Goal: Check status: Check status

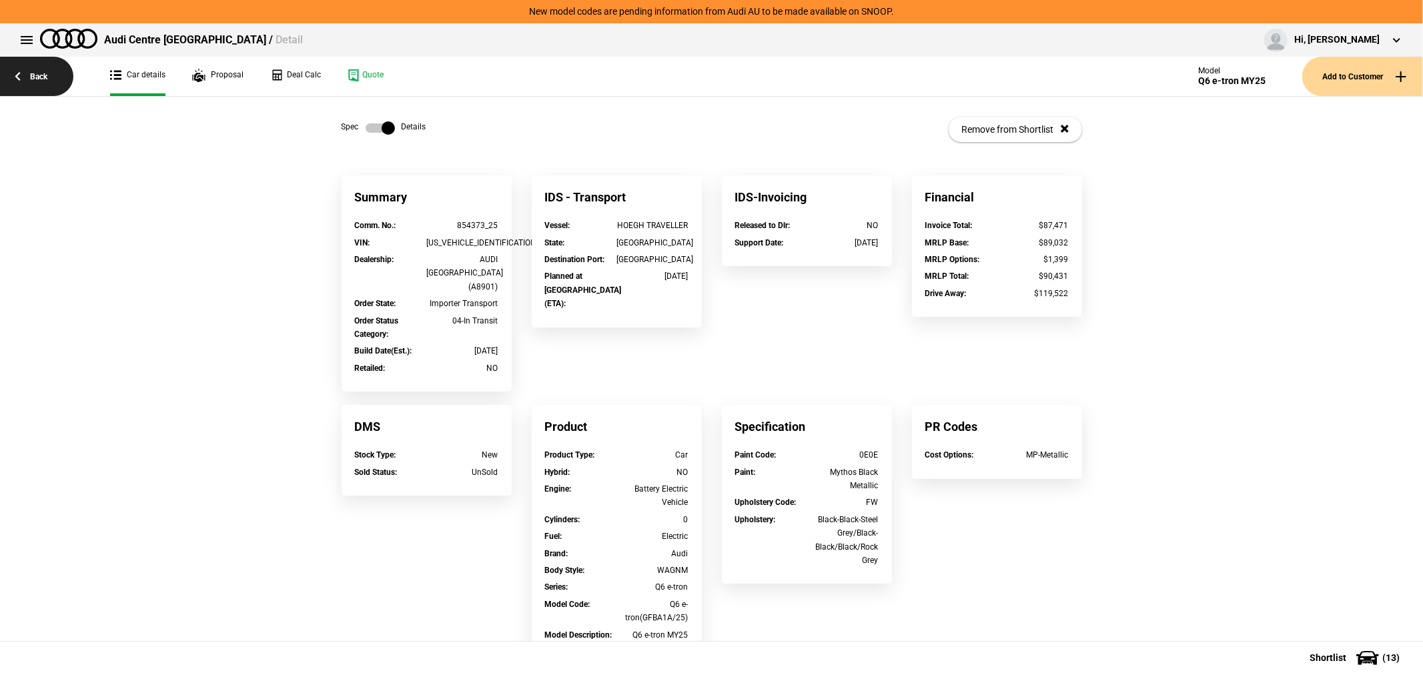
click at [40, 72] on link "Back" at bounding box center [36, 76] width 73 height 39
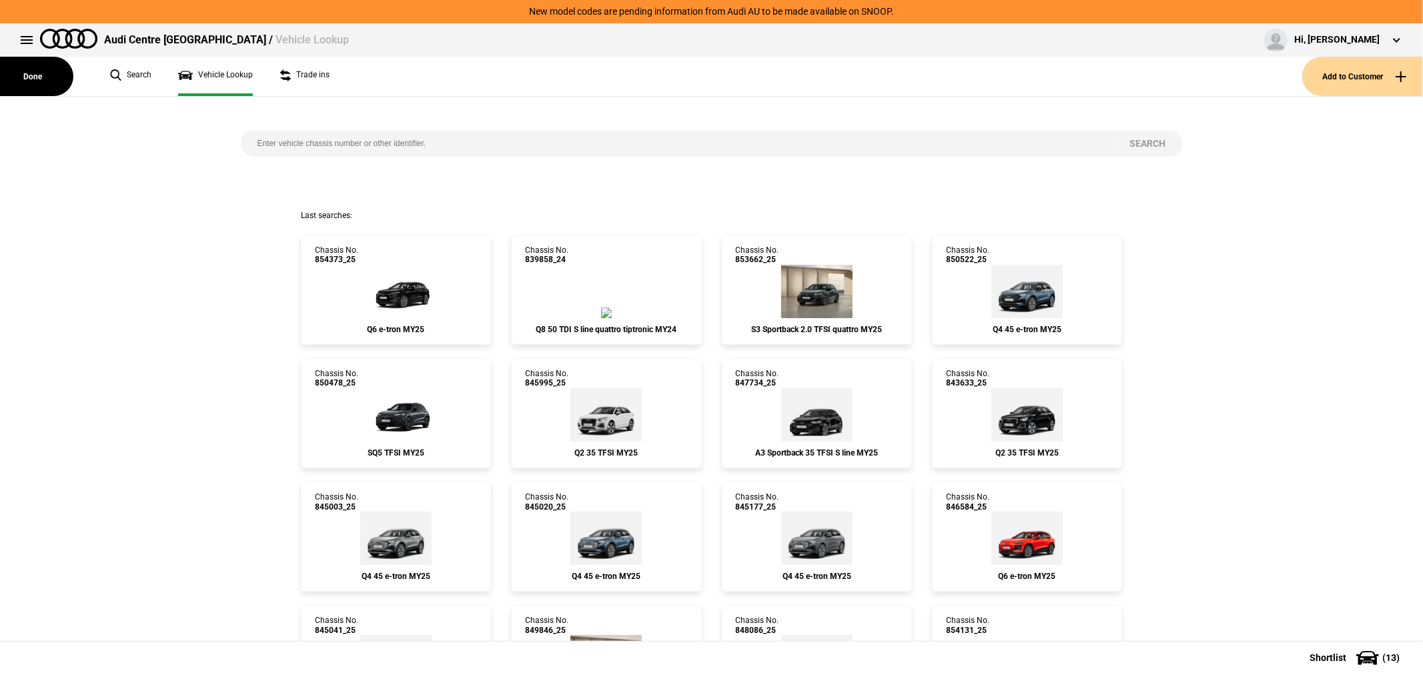
click at [390, 141] on input "search" at bounding box center [677, 143] width 872 height 27
type input "846585"
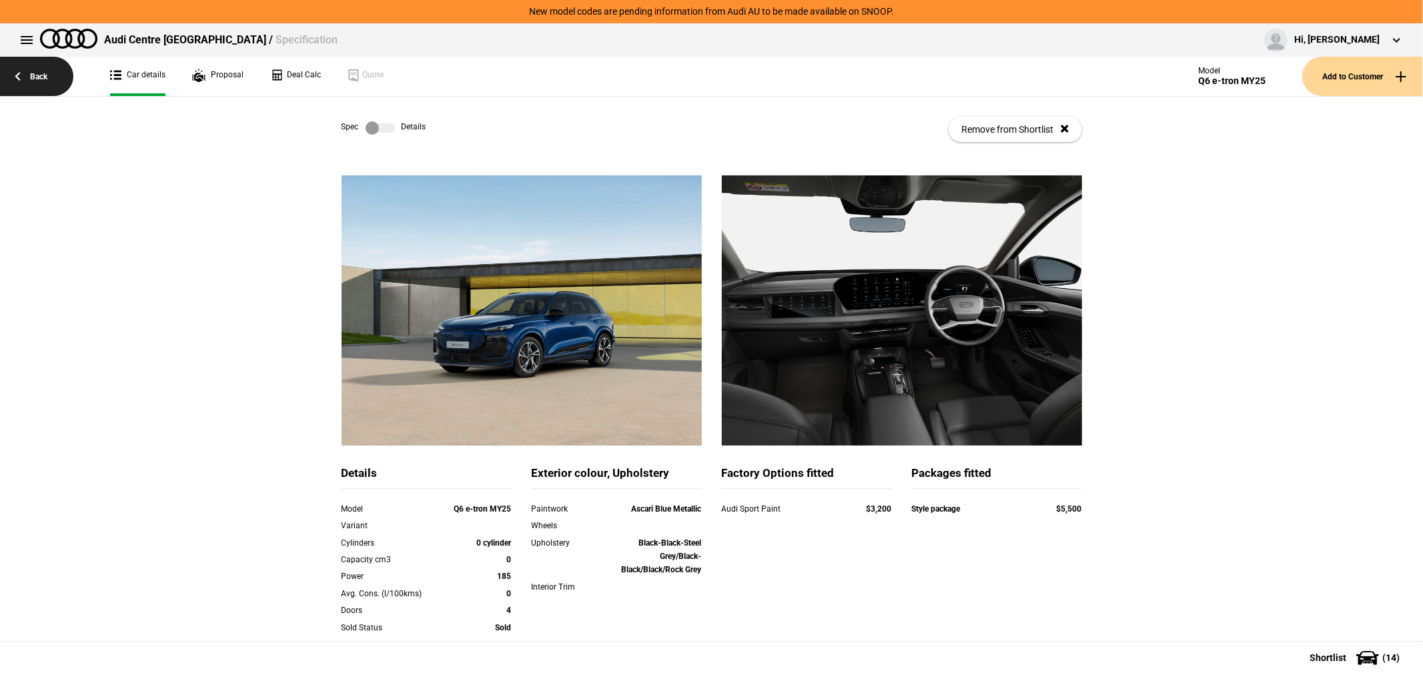
click at [25, 80] on link "Back" at bounding box center [36, 76] width 73 height 39
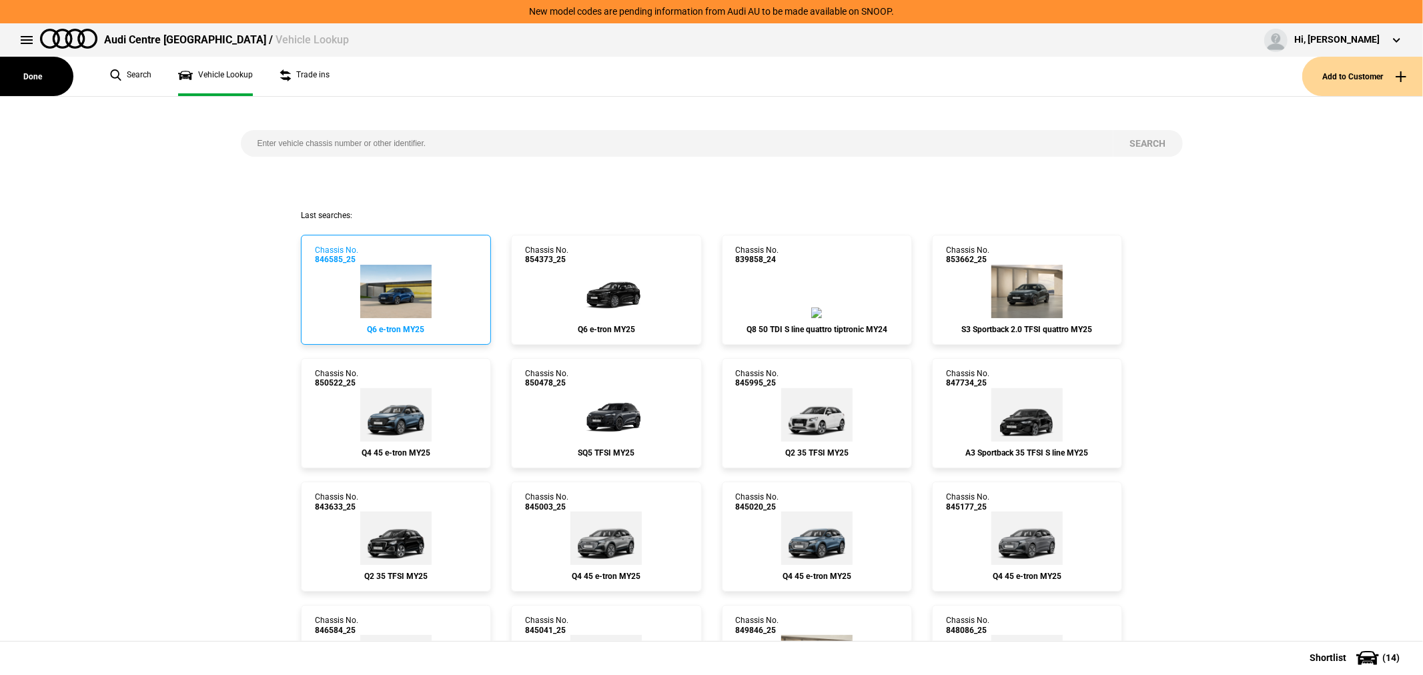
click at [416, 292] on img at bounding box center [395, 291] width 71 height 53
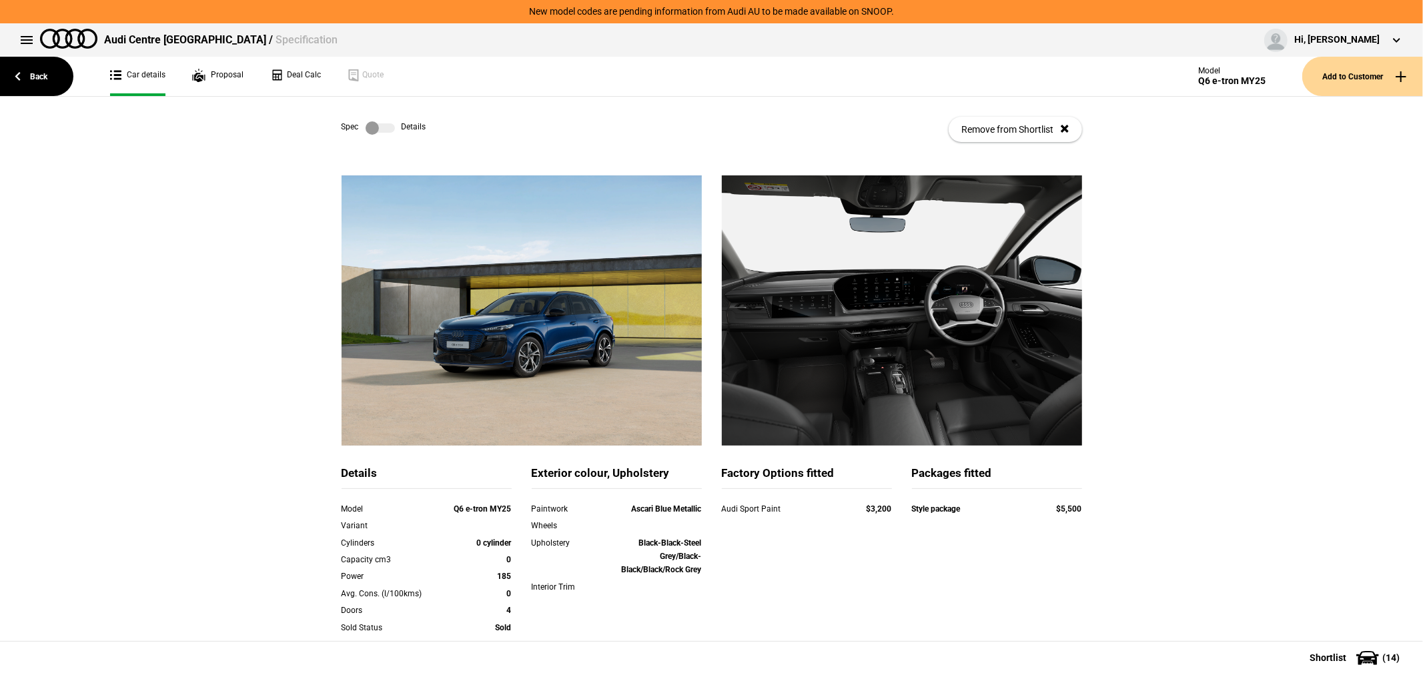
click at [369, 123] on label at bounding box center [380, 127] width 29 height 13
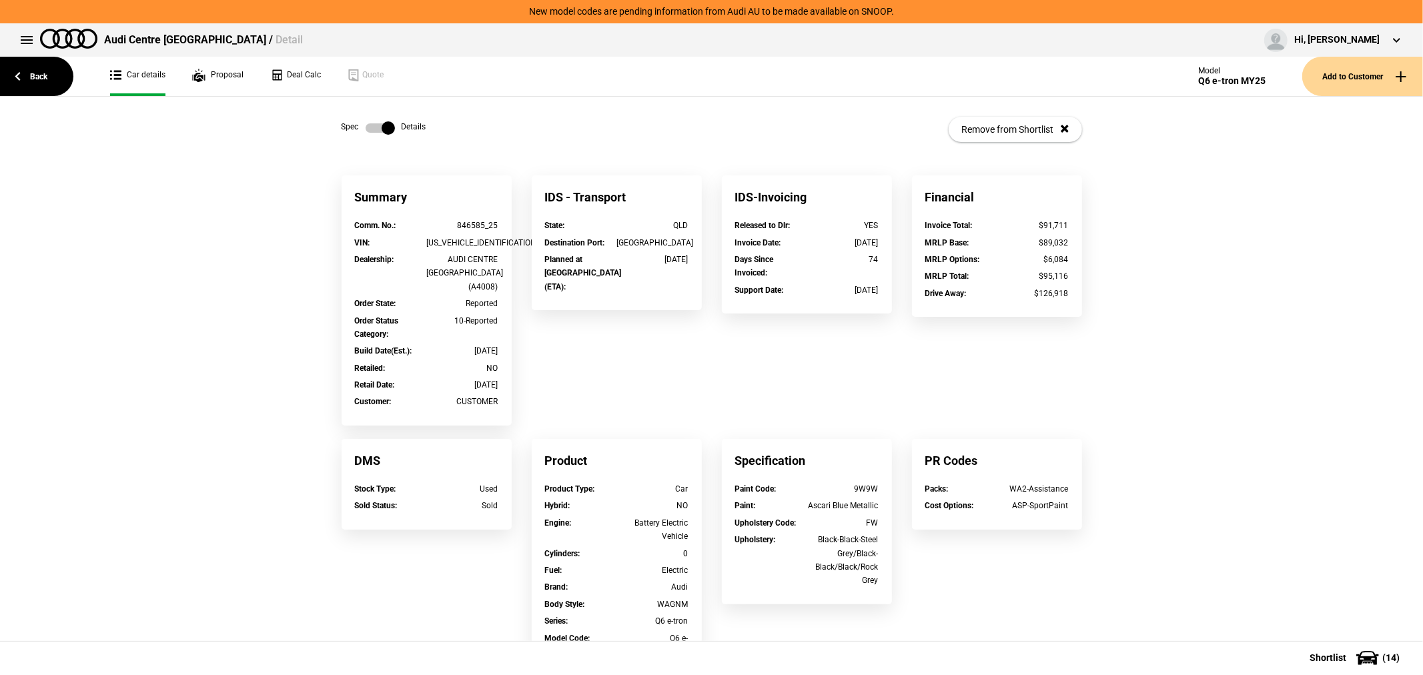
click at [369, 123] on label at bounding box center [380, 127] width 29 height 13
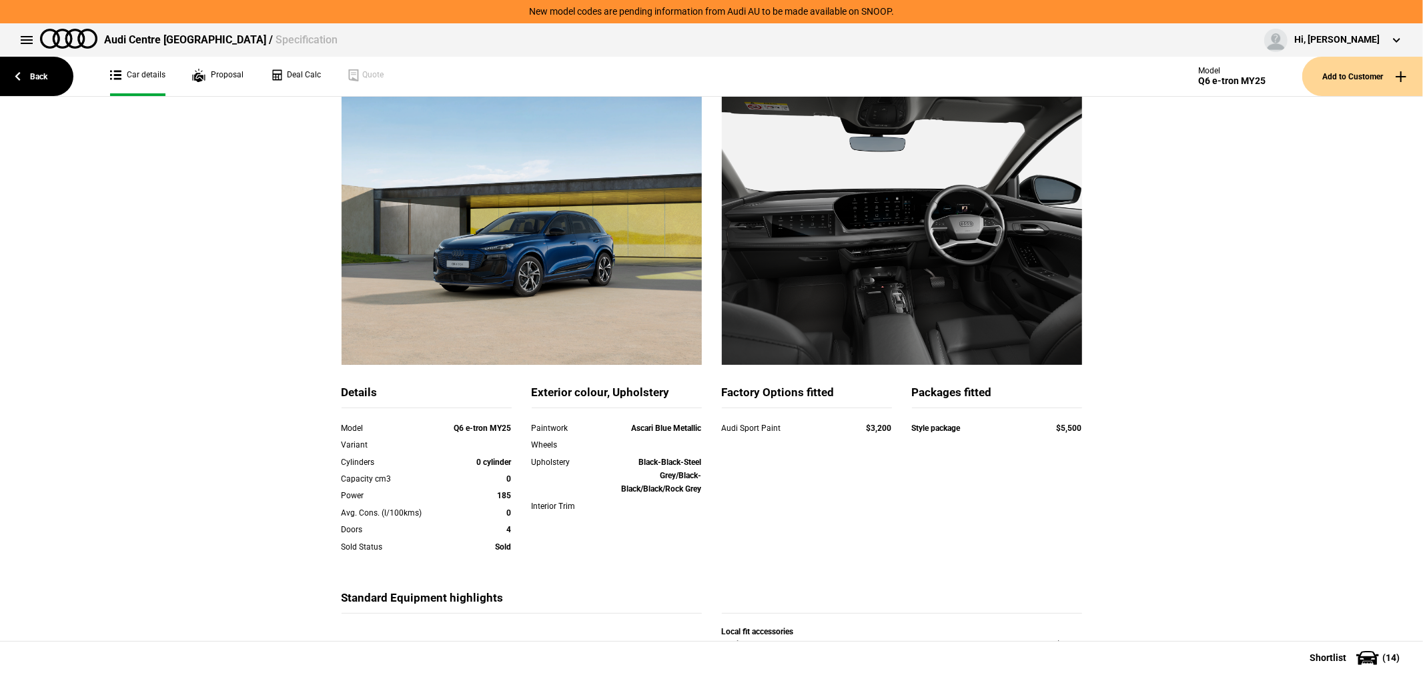
scroll to position [203, 0]
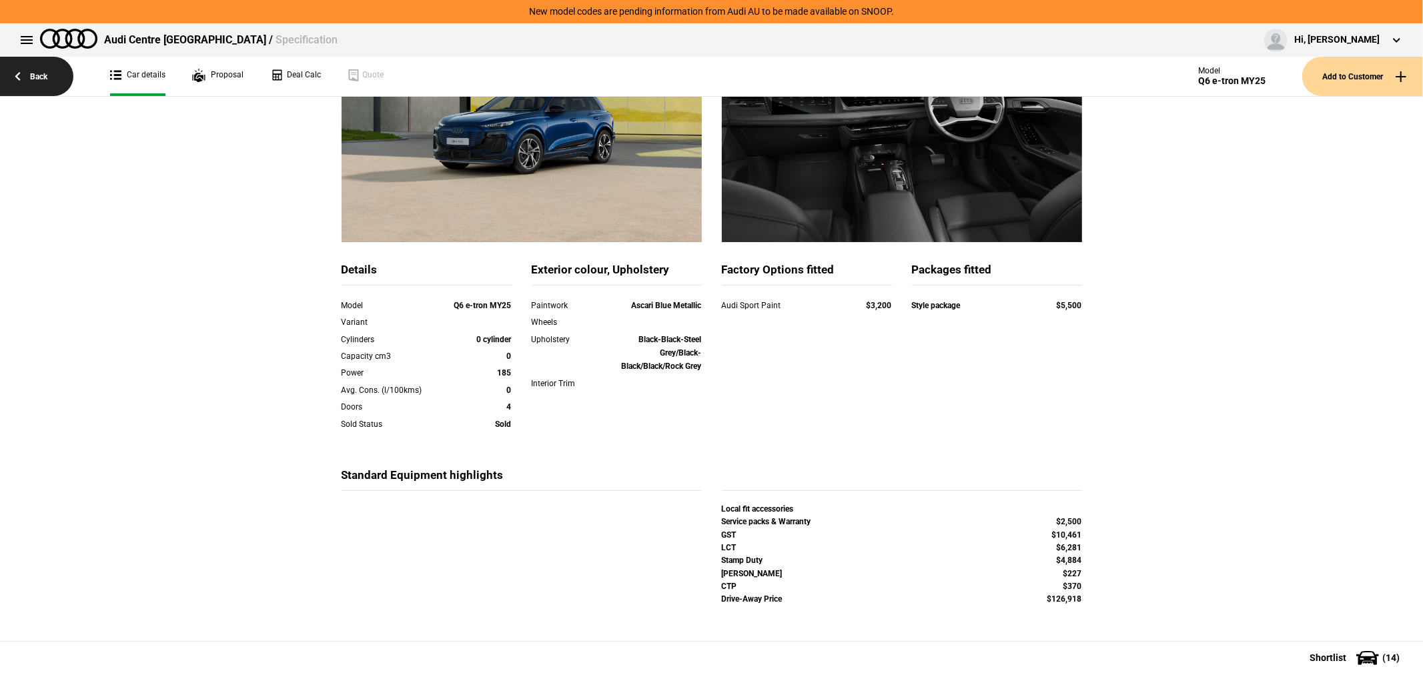
click at [37, 75] on link "Back" at bounding box center [36, 76] width 73 height 39
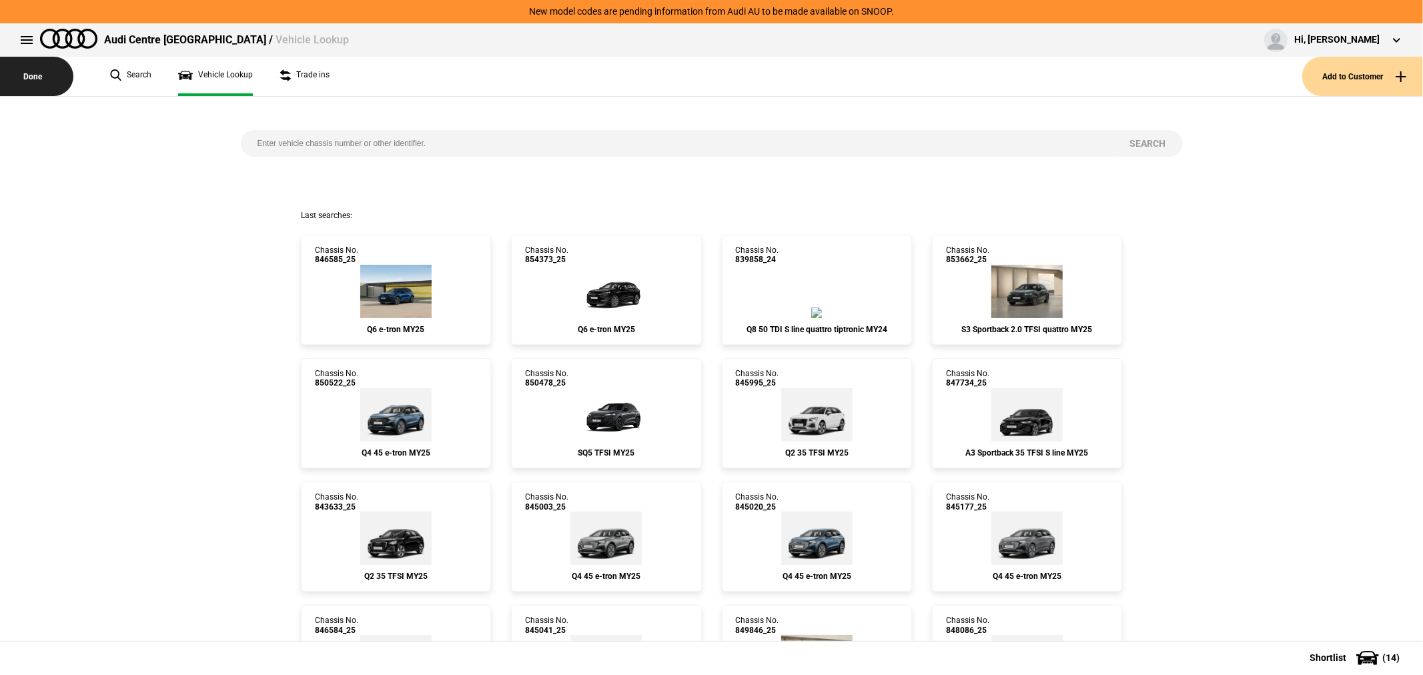
click at [32, 71] on button "Done" at bounding box center [36, 76] width 73 height 39
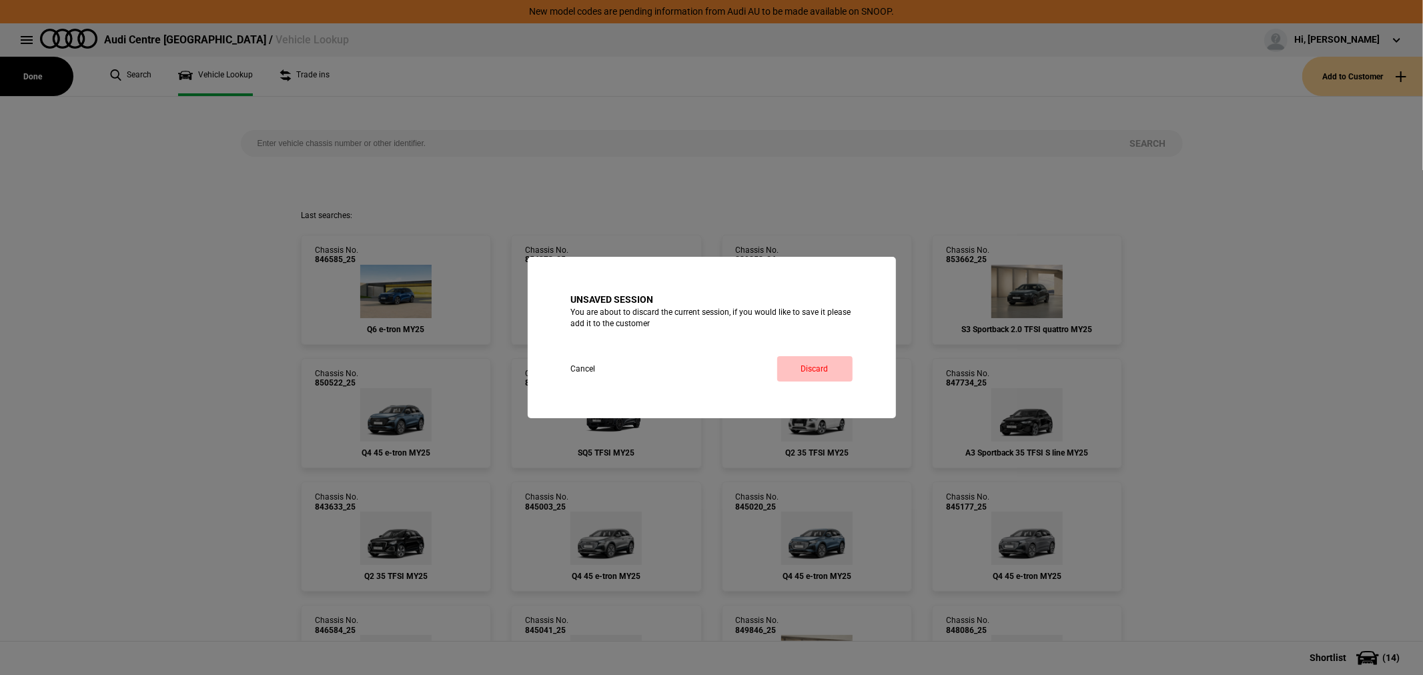
click at [829, 368] on button "Discard" at bounding box center [814, 368] width 75 height 25
